Goal: Task Accomplishment & Management: Use online tool/utility

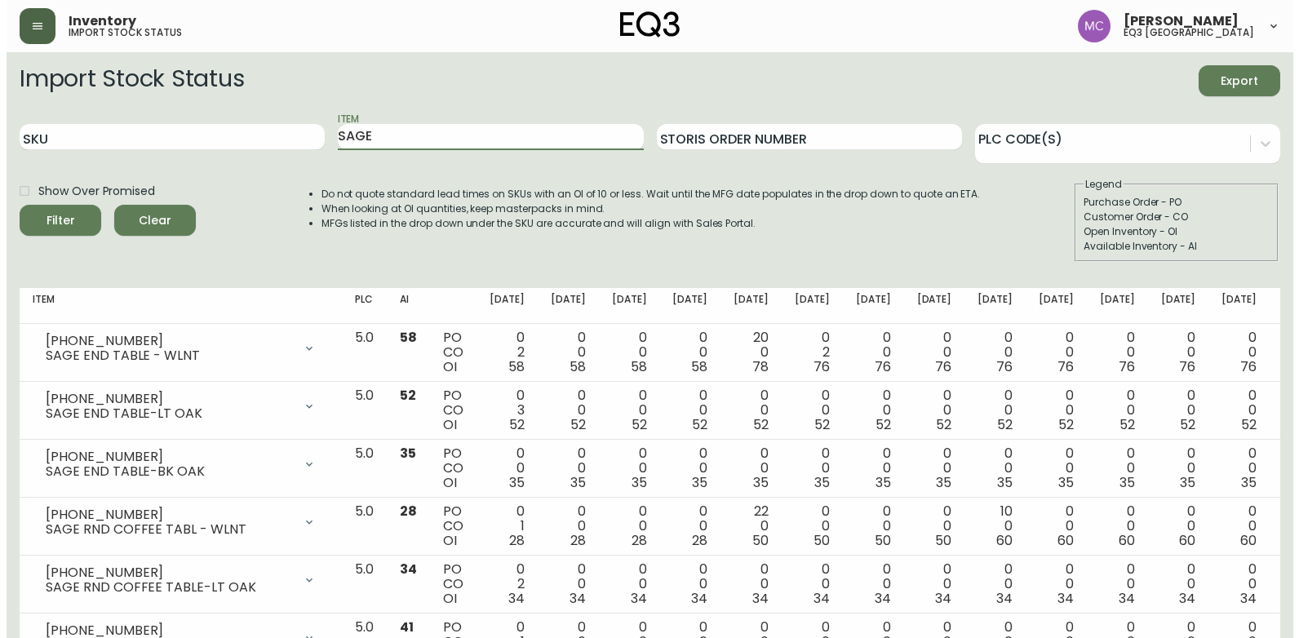
scroll to position [490, 0]
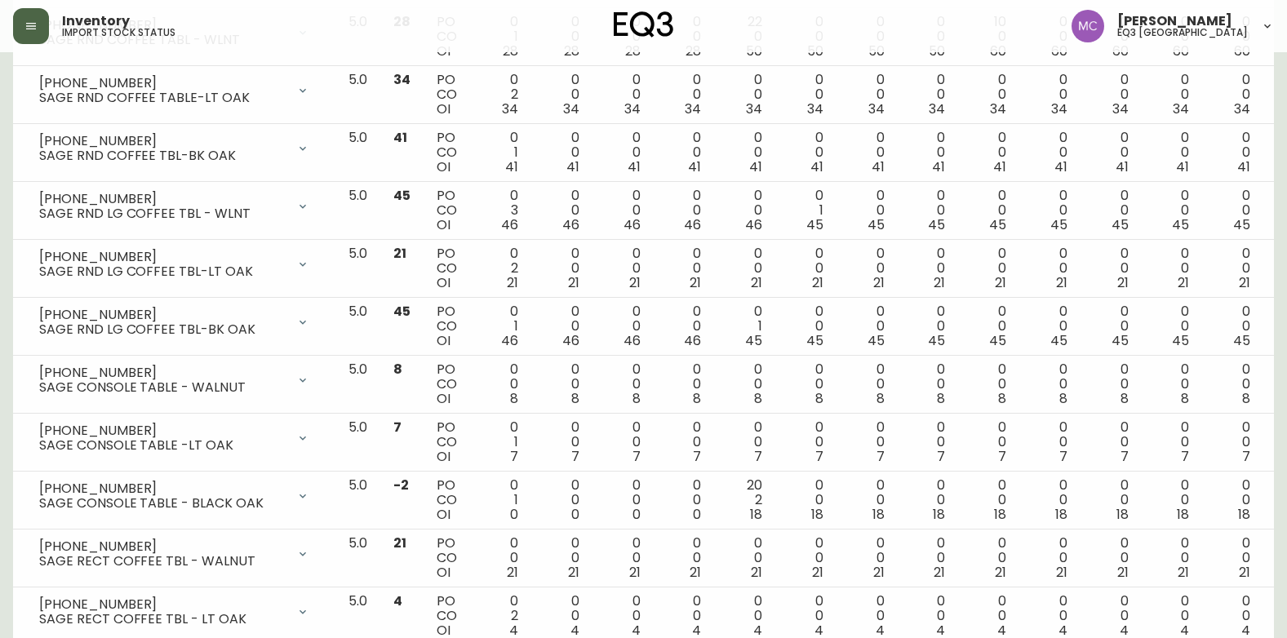
click at [30, 26] on icon "button" at bounding box center [31, 26] width 10 height 7
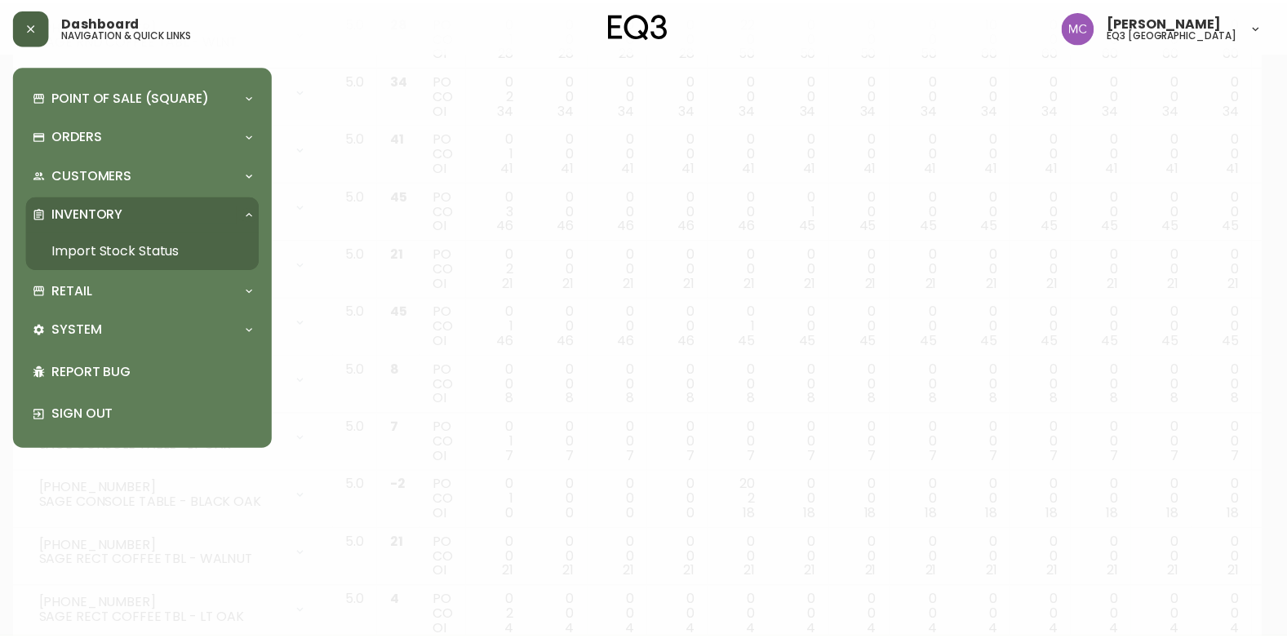
scroll to position [490, 0]
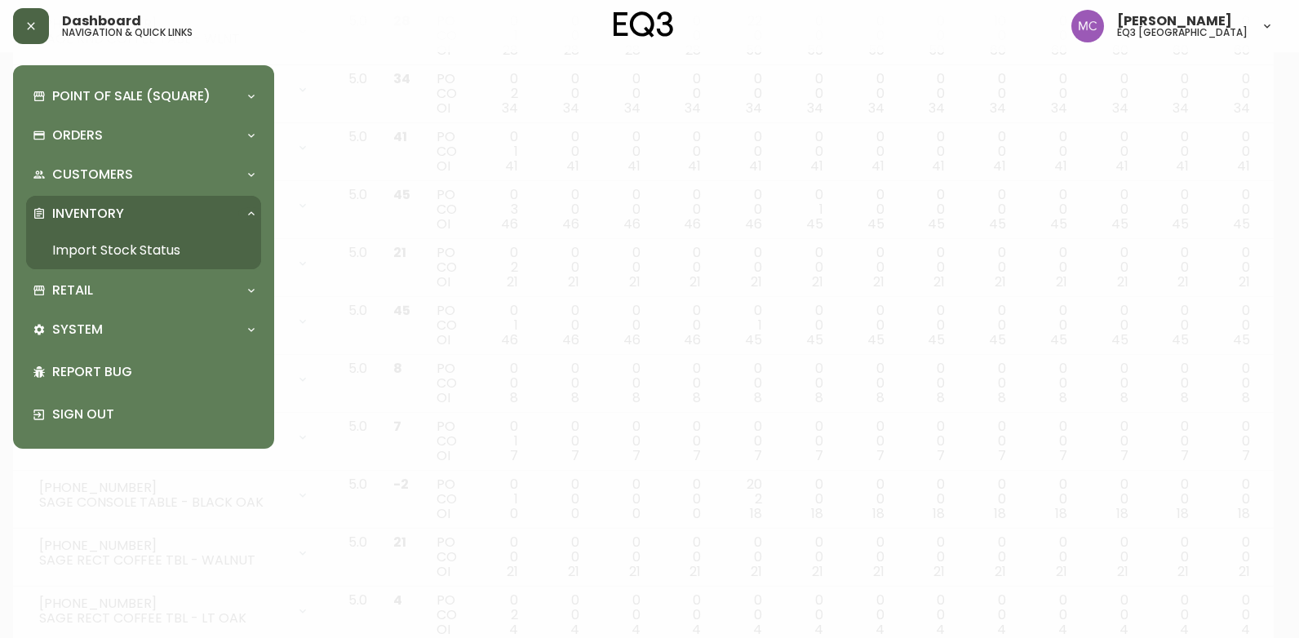
click at [122, 237] on link "Import Stock Status" at bounding box center [143, 251] width 235 height 38
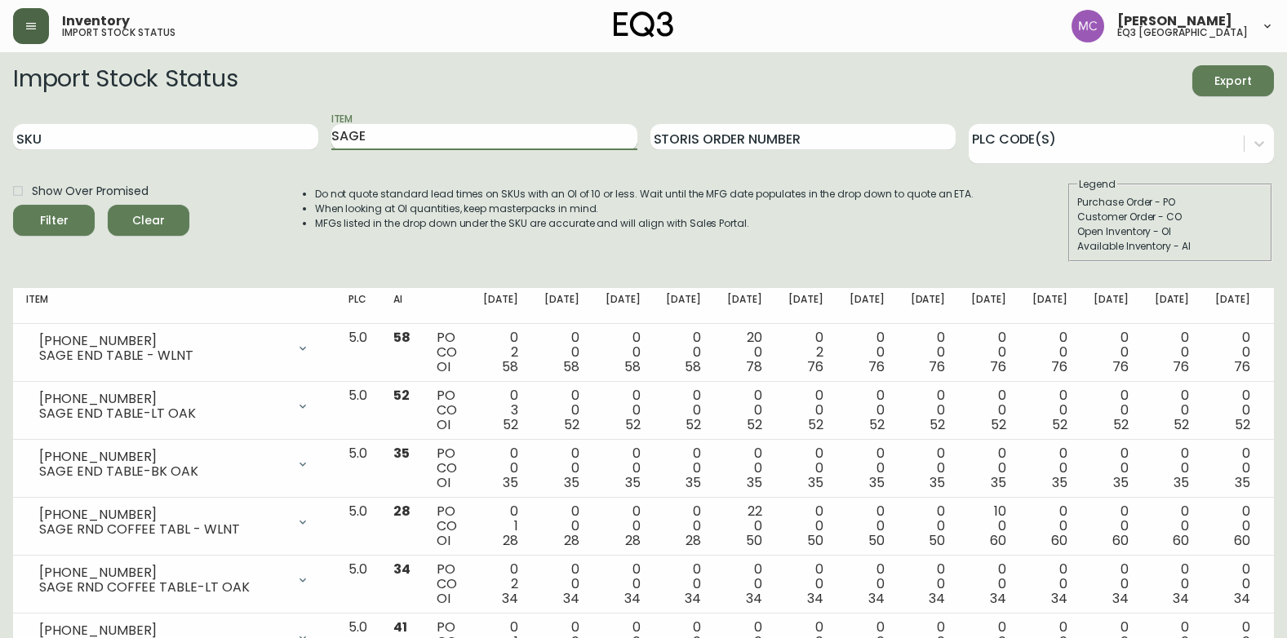
click at [450, 145] on input "SAGE" at bounding box center [483, 137] width 305 height 26
type input "S"
type input "[PERSON_NAME]"
click at [13, 205] on button "Filter" at bounding box center [54, 220] width 82 height 31
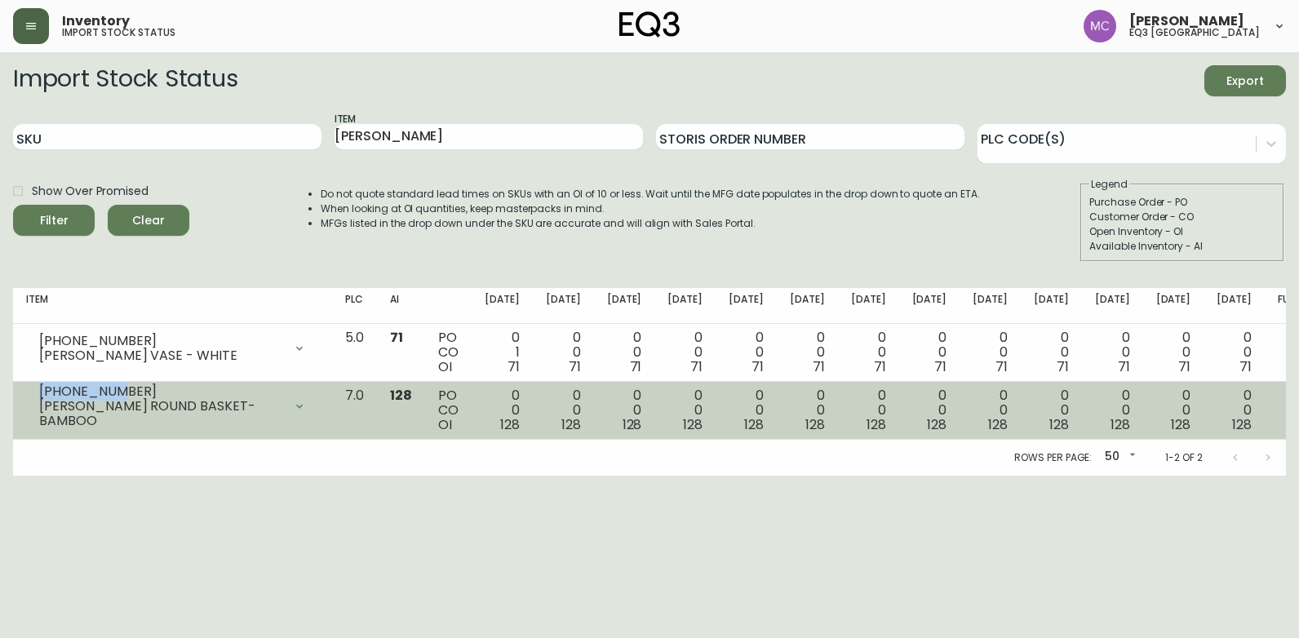
drag, startPoint x: 112, startPoint y: 398, endPoint x: 34, endPoint y: 392, distance: 77.8
click at [34, 392] on div "[PHONE_NUMBER] [PERSON_NAME] ROUND BASKET-BAMBOO" at bounding box center [172, 406] width 293 height 36
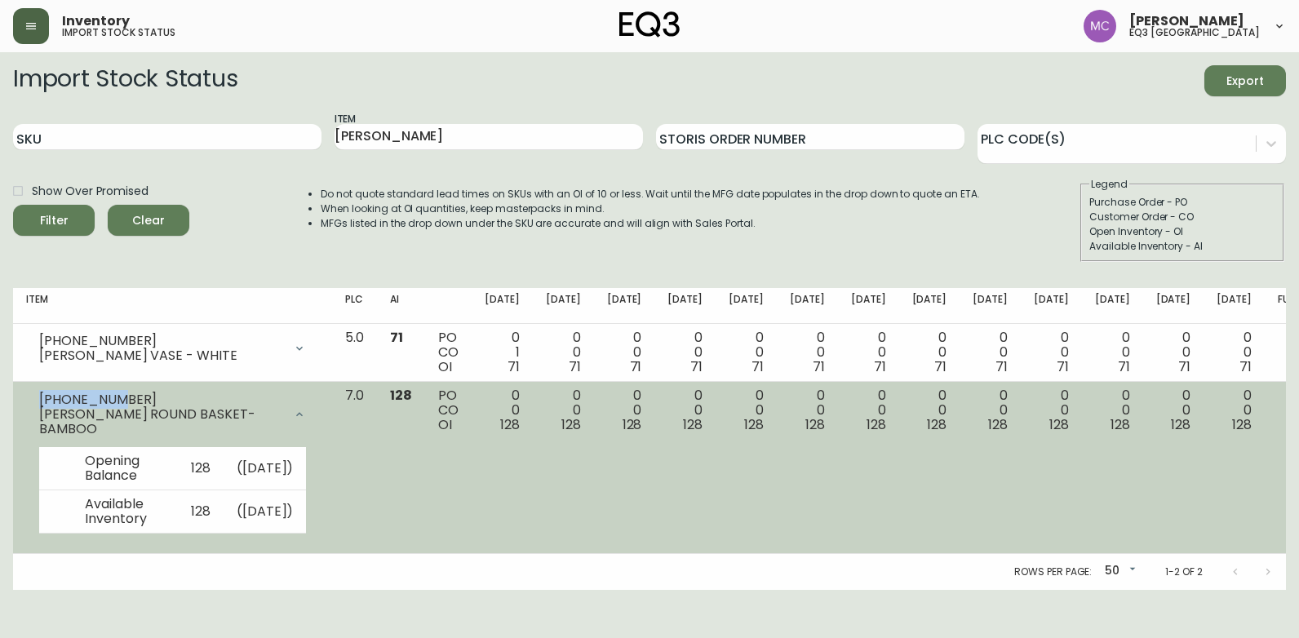
copy div "[PHONE_NUMBER]"
